Goal: Task Accomplishment & Management: Manage account settings

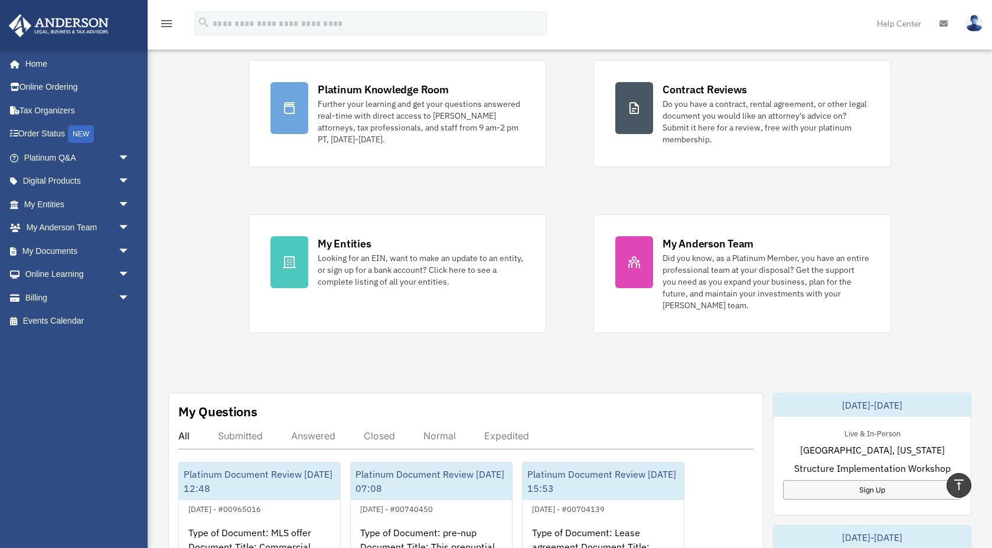
scroll to position [73, 0]
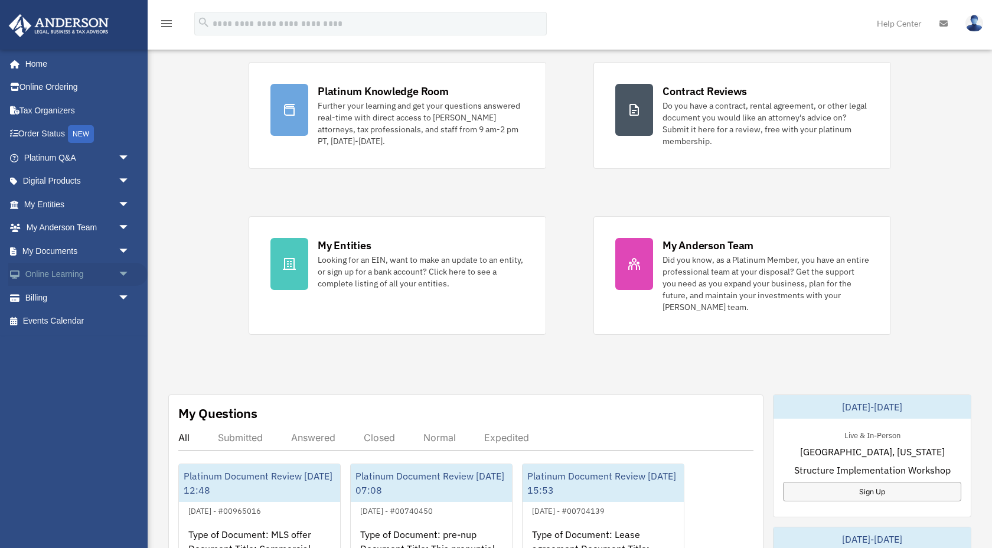
click at [121, 275] on span "arrow_drop_down" at bounding box center [130, 275] width 24 height 24
click at [121, 274] on span "arrow_drop_up" at bounding box center [130, 275] width 24 height 24
click at [121, 274] on span "arrow_drop_down" at bounding box center [130, 275] width 24 height 24
click at [122, 252] on span "arrow_drop_down" at bounding box center [130, 251] width 24 height 24
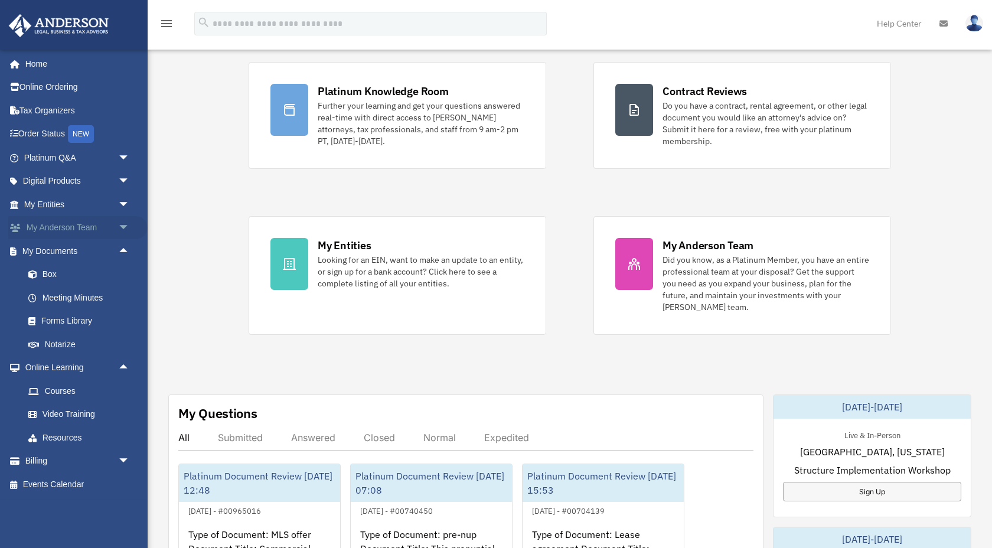
click at [122, 229] on span "arrow_drop_down" at bounding box center [130, 228] width 24 height 24
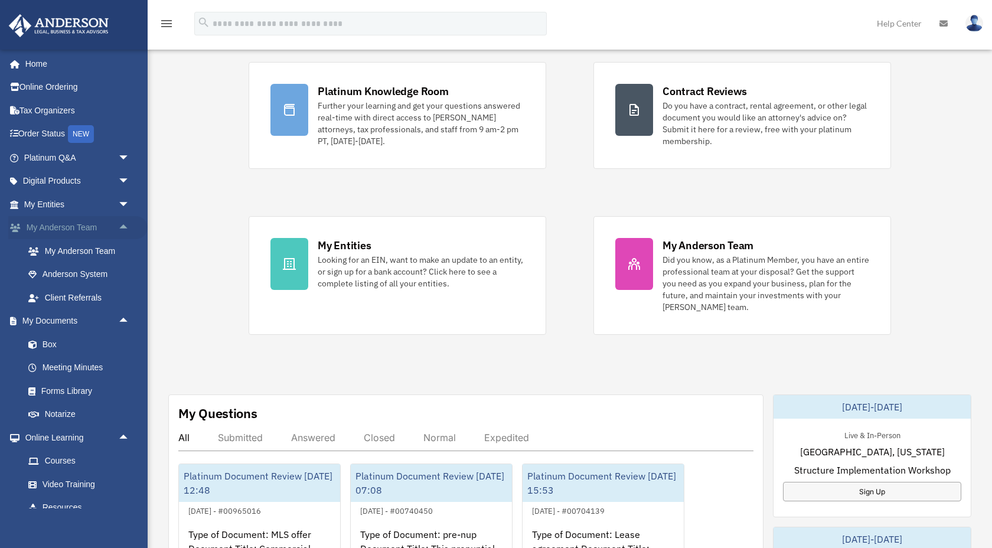
click at [125, 223] on span "arrow_drop_up" at bounding box center [130, 228] width 24 height 24
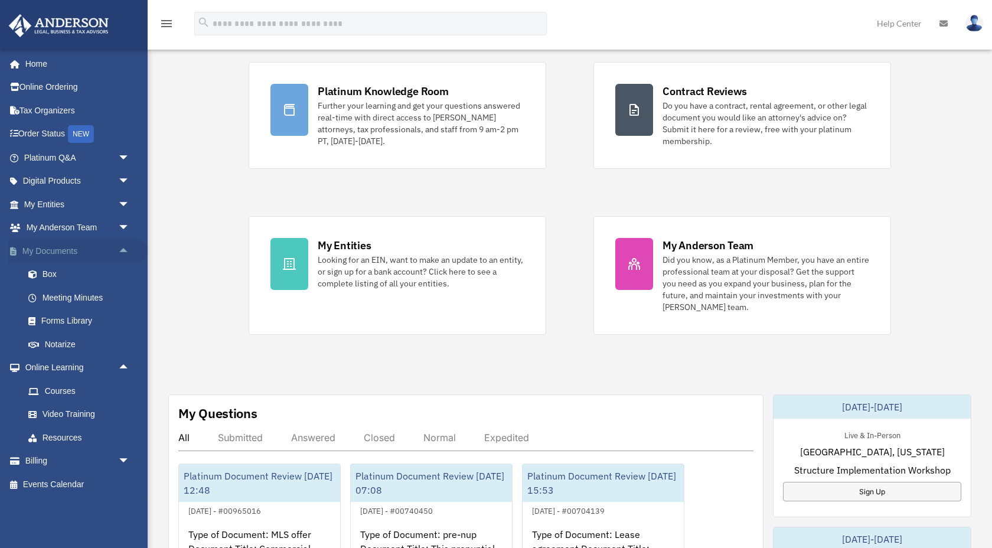
click at [128, 249] on span "arrow_drop_up" at bounding box center [130, 251] width 24 height 24
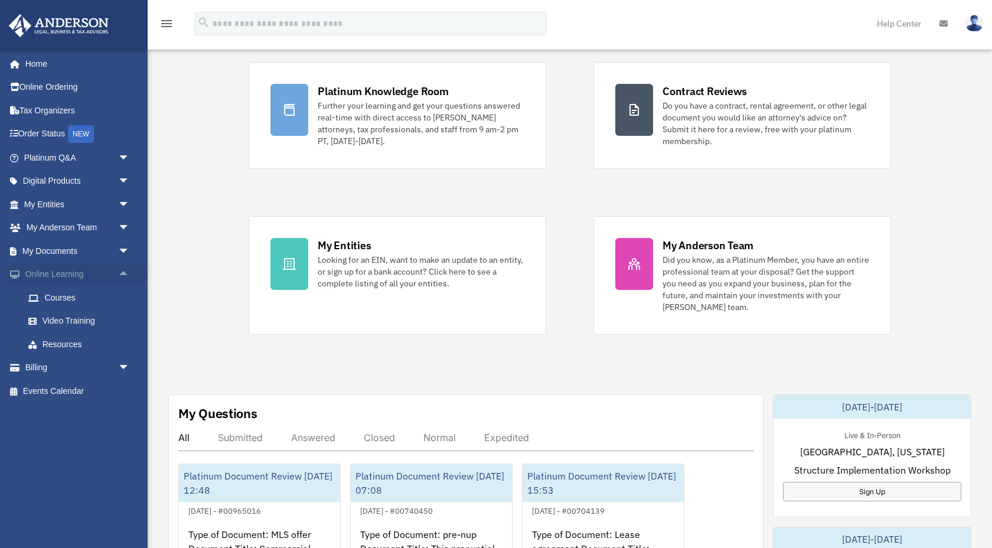
click at [128, 270] on span "arrow_drop_up" at bounding box center [130, 275] width 24 height 24
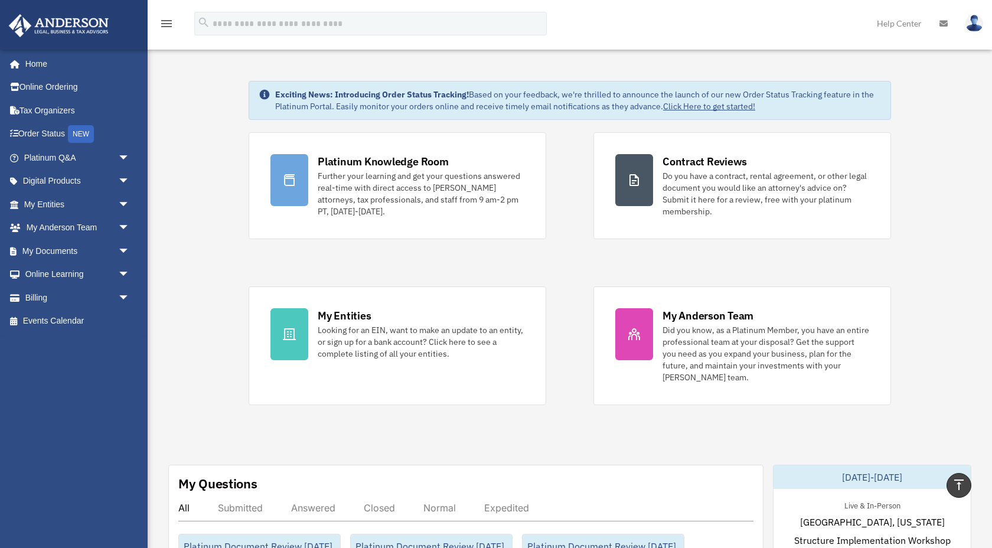
scroll to position [0, 0]
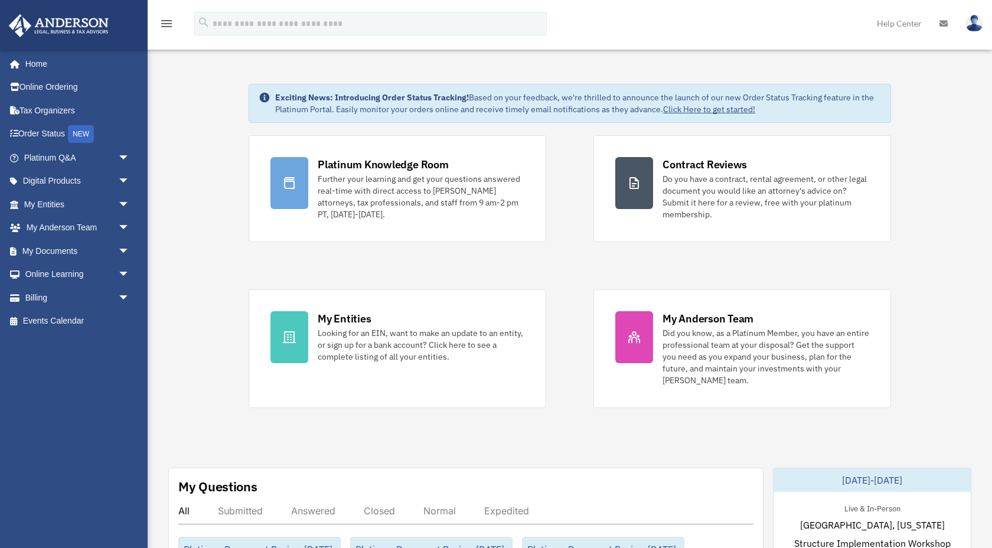
click at [976, 21] on img at bounding box center [975, 23] width 18 height 17
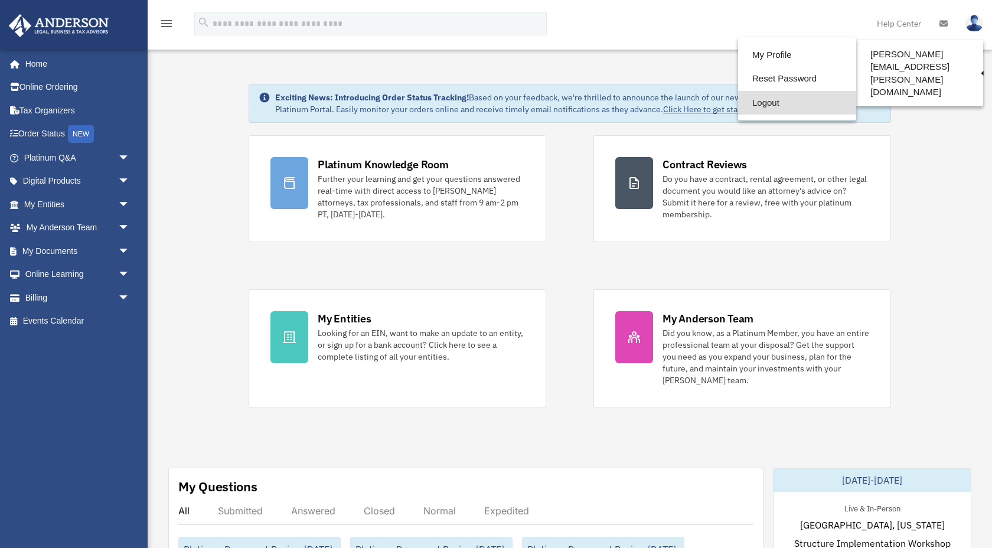
click at [773, 103] on link "Logout" at bounding box center [797, 103] width 118 height 24
